Goal: Find specific page/section: Find specific page/section

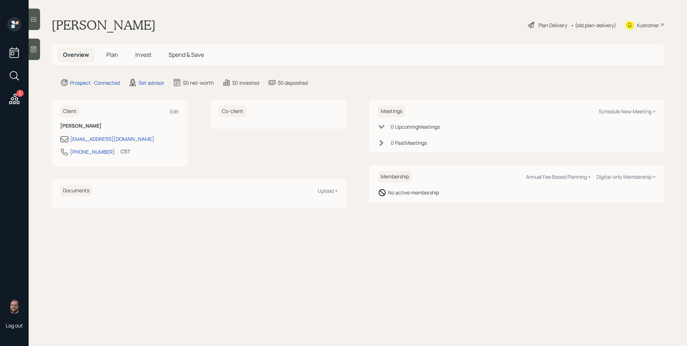
click at [32, 48] on icon at bounding box center [33, 49] width 7 height 7
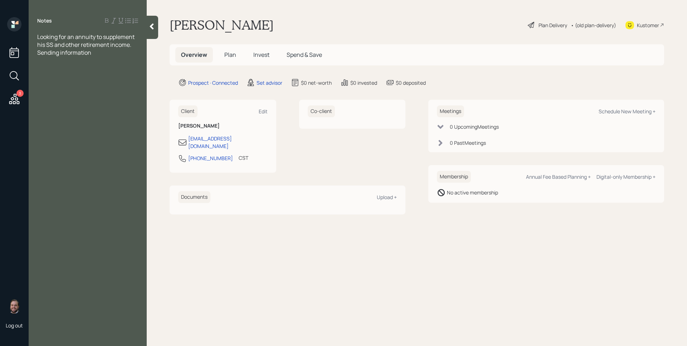
click at [655, 24] on div "Kustomer" at bounding box center [648, 25] width 22 height 8
